Goal: Browse casually

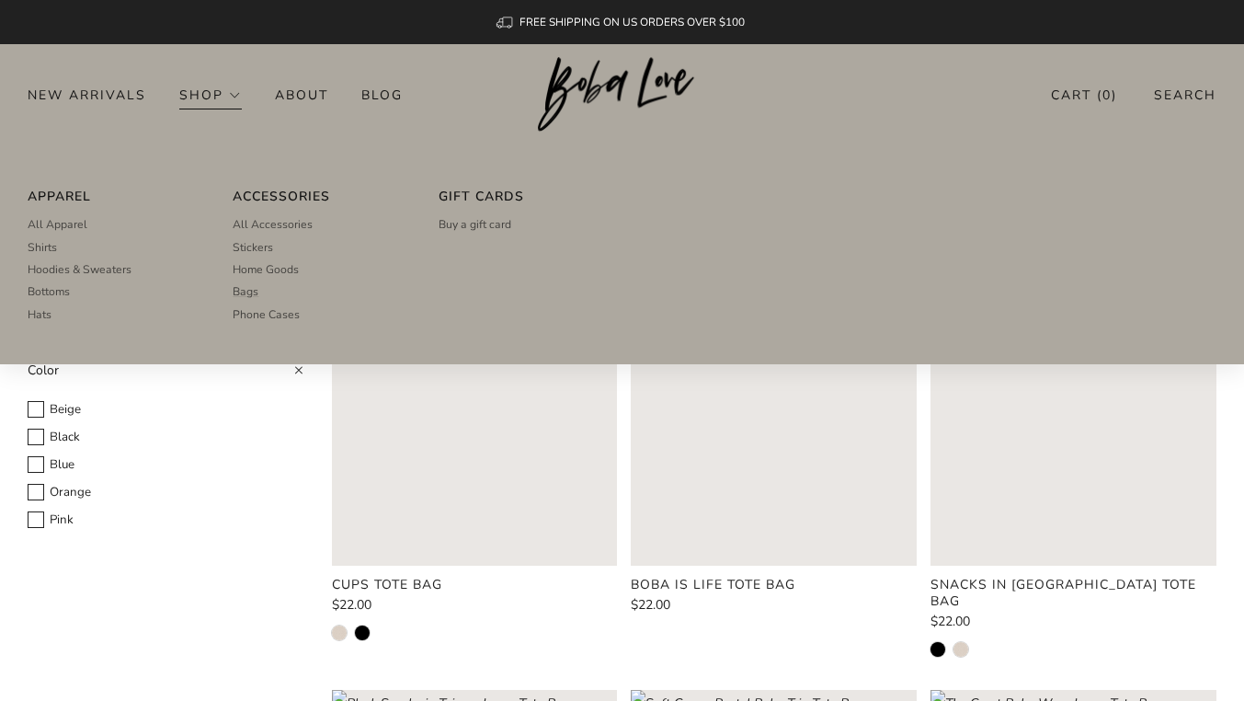
click at [188, 95] on link "Shop" at bounding box center [210, 94] width 63 height 29
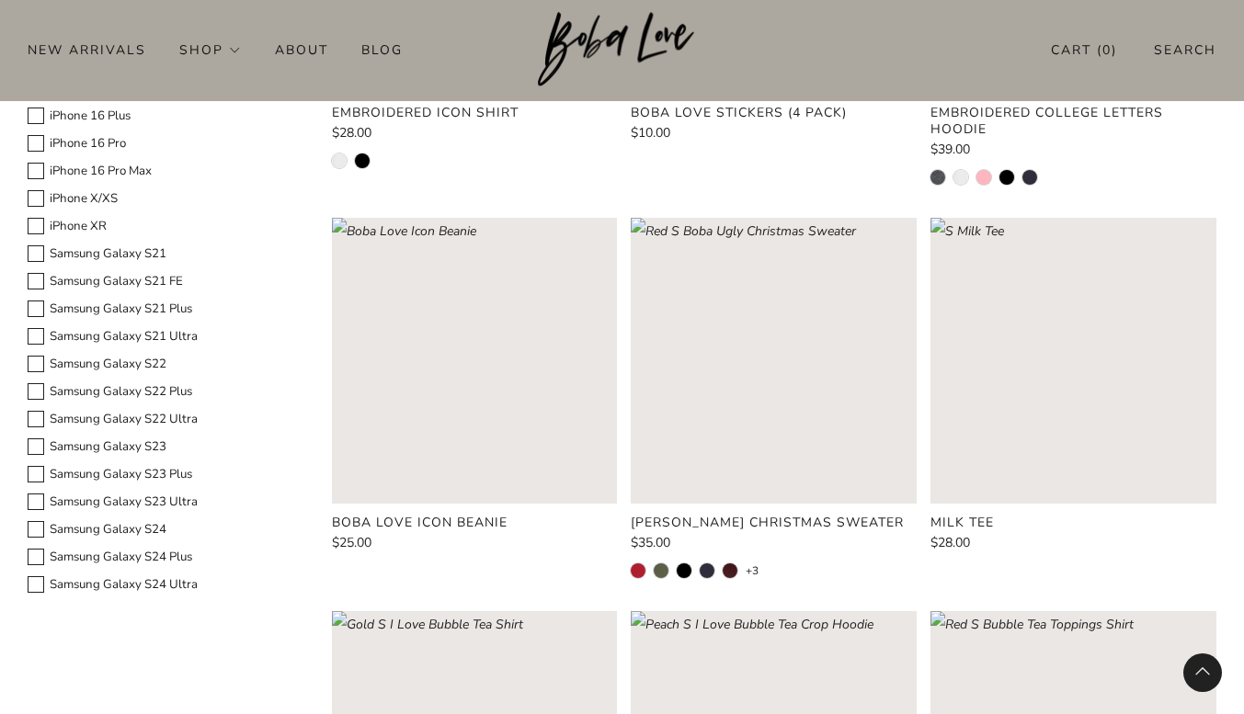
scroll to position [2062, 0]
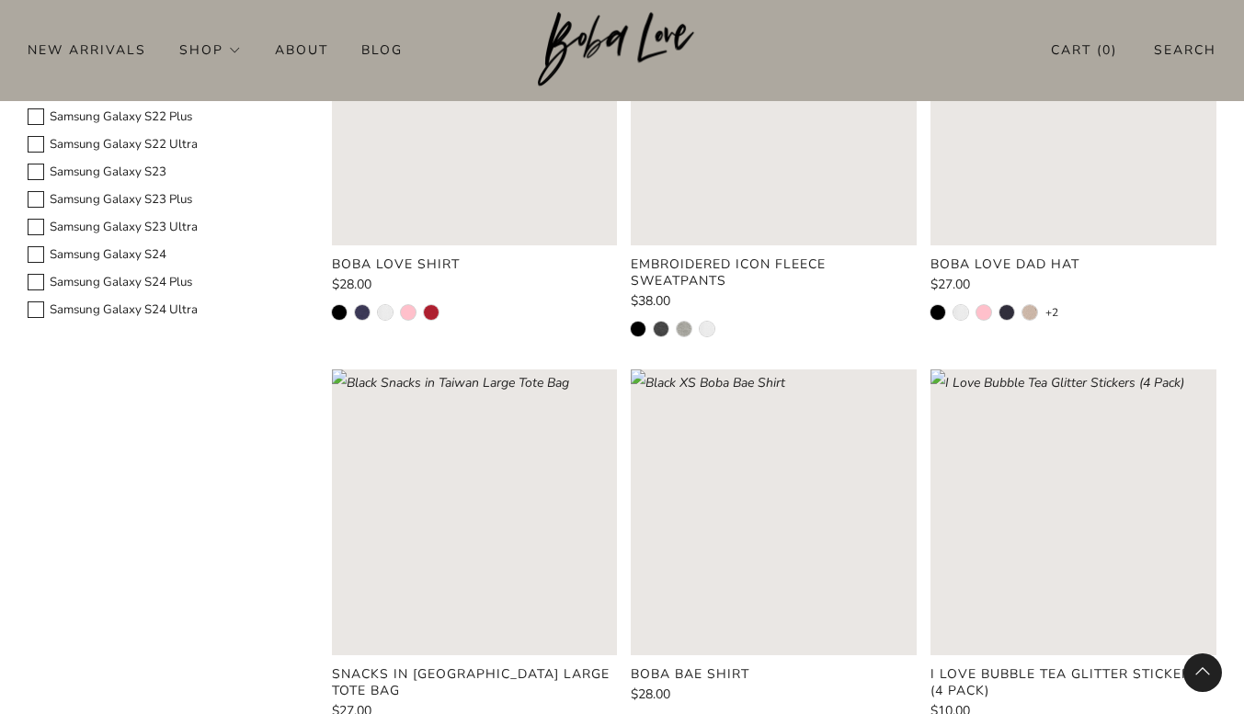
scroll to position [1925, 0]
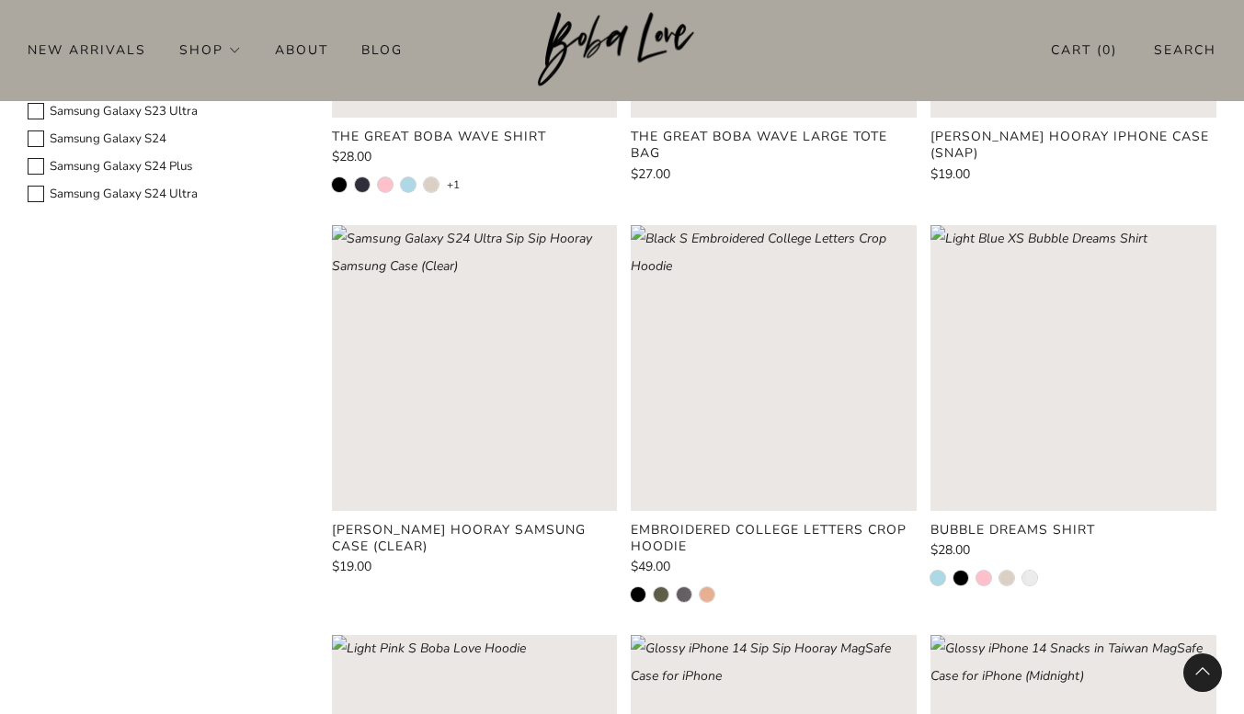
scroll to position [2062, 0]
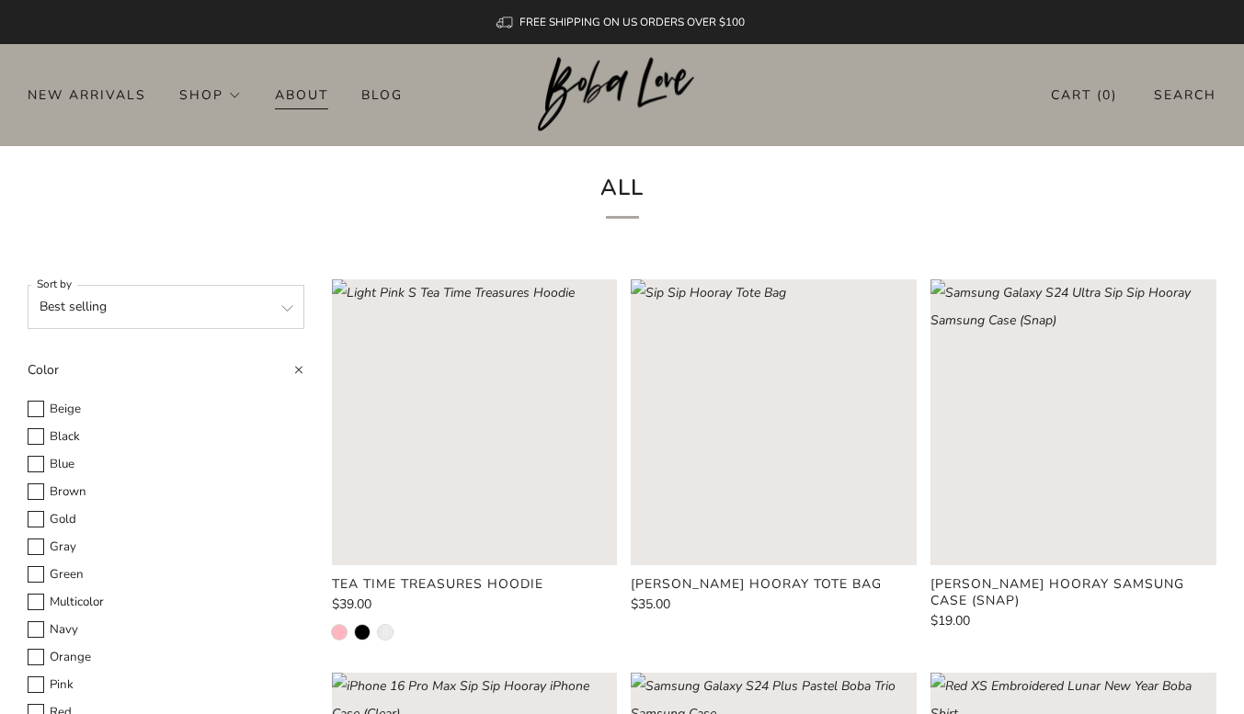
click at [308, 91] on link "About" at bounding box center [301, 94] width 53 height 29
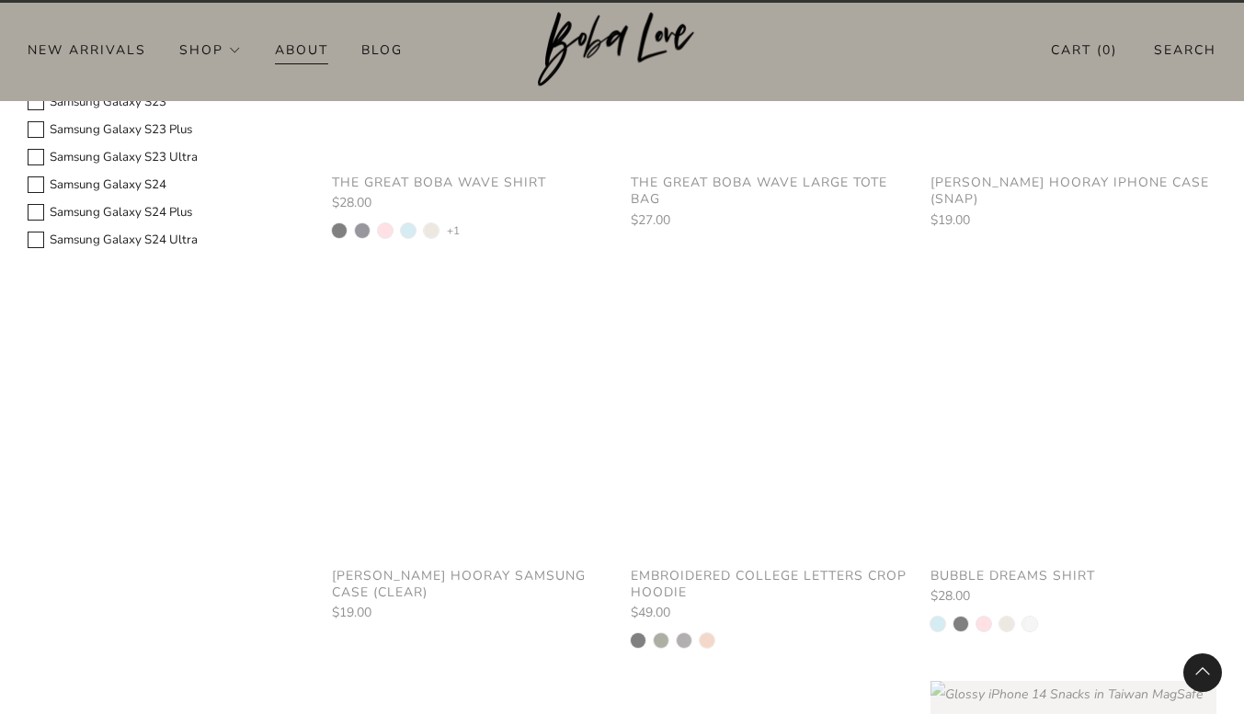
scroll to position [1925, 0]
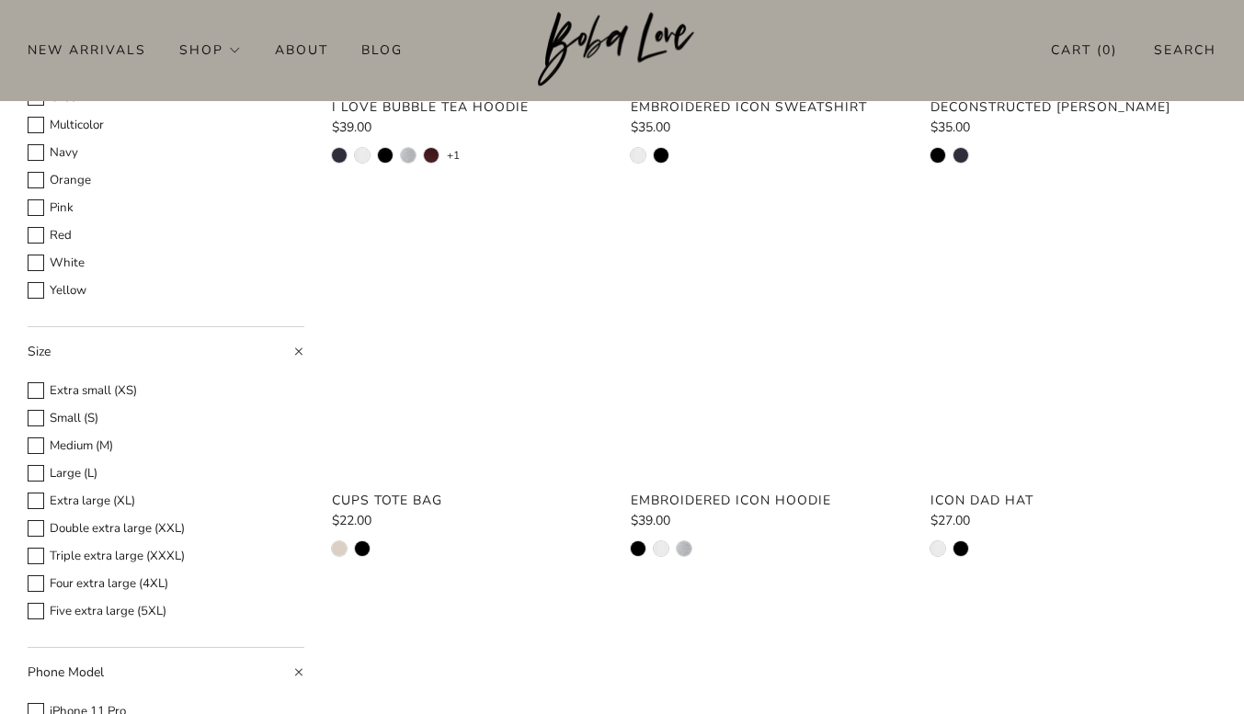
scroll to position [108, 0]
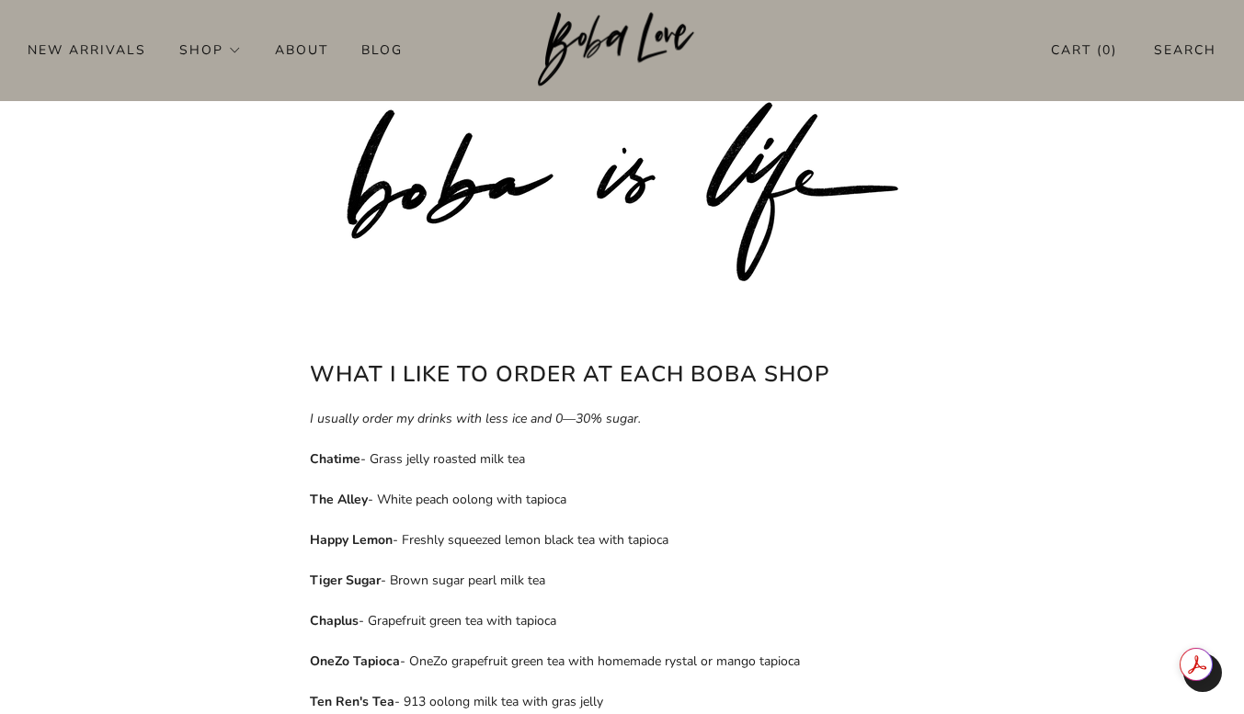
scroll to position [486, 0]
